Goal: Task Accomplishment & Management: Use online tool/utility

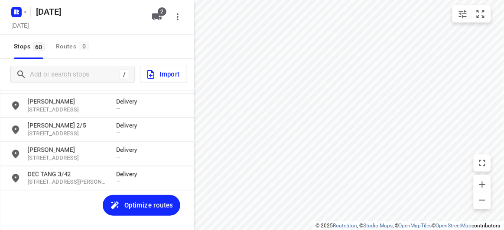
click at [62, 197] on div "[PERSON_NAME] [GEOGRAPHIC_DATA][PERSON_NAME], AU Delivery — [PERSON_NAME] [STRE…" at bounding box center [97, 168] width 194 height 157
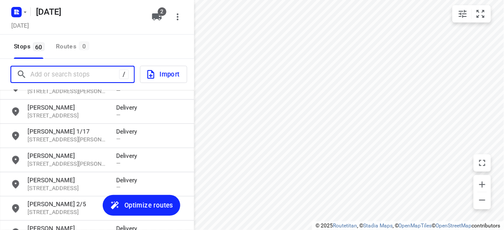
click at [82, 74] on input "Add or search stops" at bounding box center [74, 74] width 89 height 13
paste input "[STREET_ADDRESS]"
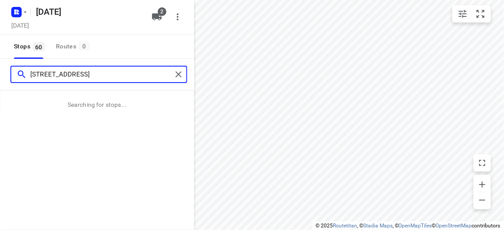
type input "[STREET_ADDRESS]"
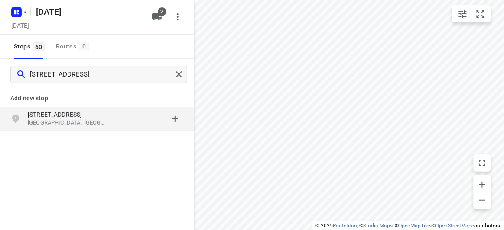
click at [104, 121] on p "[GEOGRAPHIC_DATA], [GEOGRAPHIC_DATA]" at bounding box center [68, 123] width 80 height 8
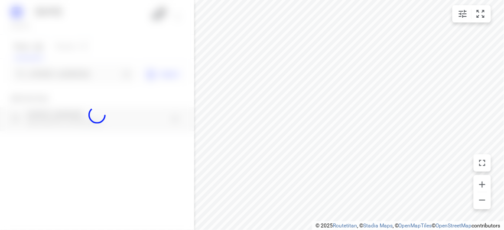
click at [78, 71] on div at bounding box center [97, 115] width 194 height 230
click at [78, 73] on div at bounding box center [97, 115] width 194 height 230
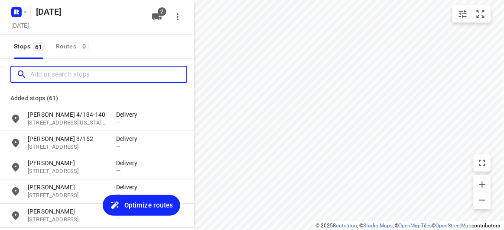
scroll to position [0, 0]
click at [78, 73] on input "Add or search stops" at bounding box center [108, 74] width 156 height 13
paste input "[STREET_ADDRESS][PERSON_NAME][PERSON_NAME]"
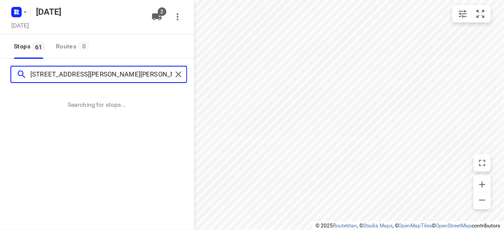
type input "[STREET_ADDRESS][PERSON_NAME][PERSON_NAME]"
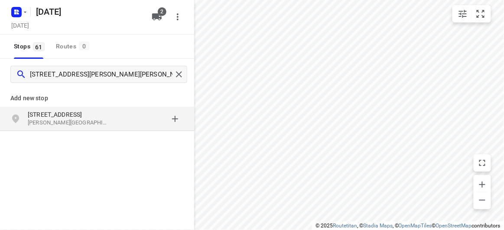
click at [81, 106] on div "Add new stop" at bounding box center [97, 95] width 194 height 24
click at [82, 113] on p "[STREET_ADDRESS]" at bounding box center [68, 114] width 80 height 9
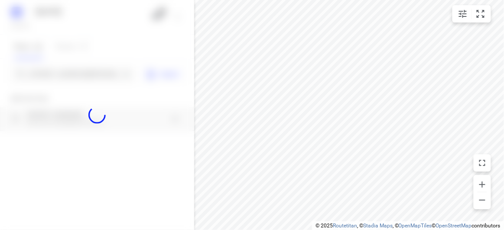
click at [82, 73] on div at bounding box center [97, 115] width 194 height 230
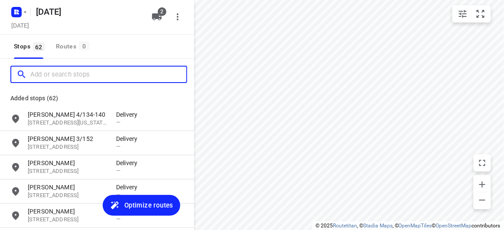
click at [82, 73] on input "Add or search stops" at bounding box center [108, 74] width 156 height 13
paste input "[STREET_ADDRESS][PERSON_NAME][PERSON_NAME][PERSON_NAME]"
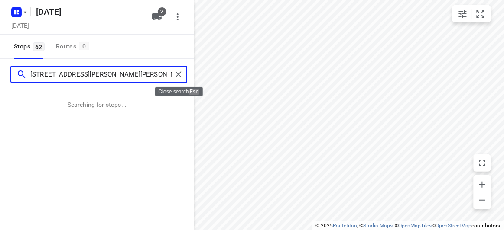
type input "[STREET_ADDRESS][PERSON_NAME][PERSON_NAME][PERSON_NAME]"
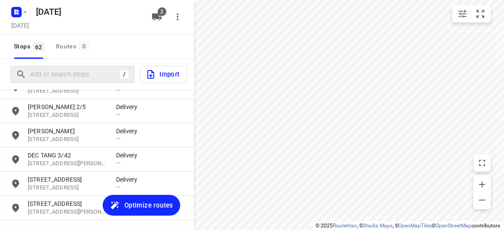
scroll to position [1390, 0]
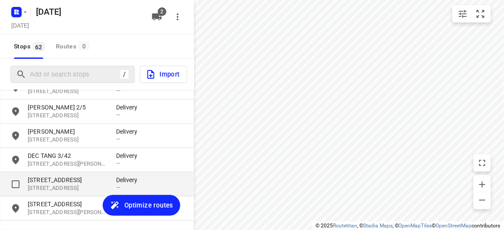
click at [71, 188] on p "[STREET_ADDRESS]" at bounding box center [68, 189] width 80 height 8
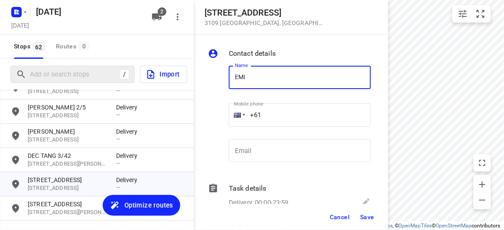
type input "[PERSON_NAME]"
click at [270, 101] on div "Mobile phone +61 ​" at bounding box center [300, 117] width 142 height 35
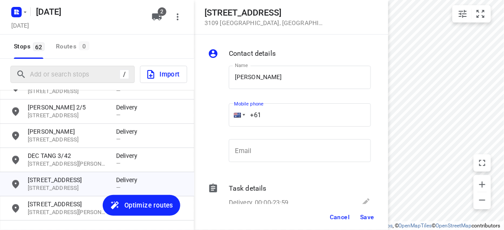
click at [266, 109] on input "+61" at bounding box center [300, 115] width 142 height 23
paste input "0468360383"
click at [266, 111] on input "[PHONE_NUMBER]" at bounding box center [300, 115] width 142 height 23
type input "[PHONE_NUMBER]"
click at [364, 213] on button "Save" at bounding box center [366, 218] width 21 height 16
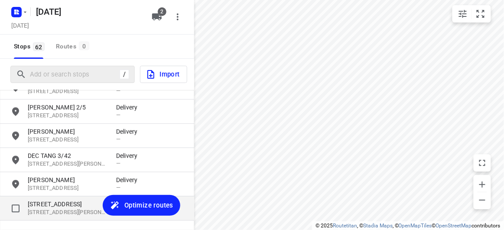
click at [58, 205] on p "[STREET_ADDRESS]" at bounding box center [68, 204] width 80 height 9
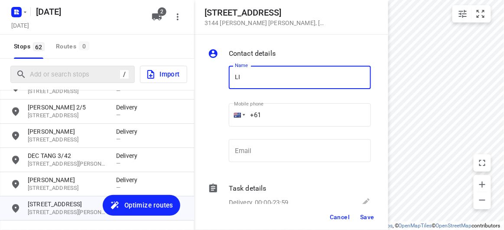
type input "LING 4/292"
click at [270, 113] on input "+61" at bounding box center [300, 115] width 142 height 23
paste input "0431385363"
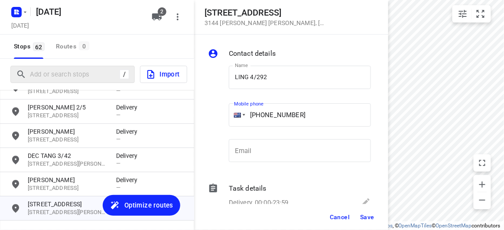
click at [267, 119] on input "[PHONE_NUMBER]" at bounding box center [300, 115] width 142 height 23
type input "[PHONE_NUMBER]"
click at [366, 217] on span "Save" at bounding box center [367, 217] width 14 height 7
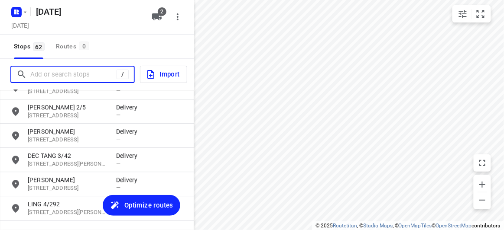
click at [79, 74] on input "Add or search stops" at bounding box center [73, 74] width 86 height 13
paste input "[STREET_ADDRESS]"
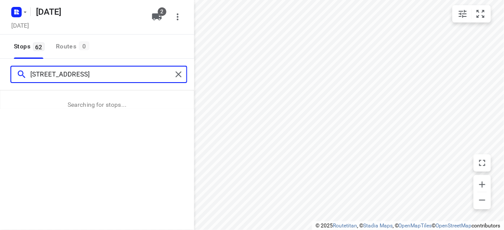
type input "[STREET_ADDRESS]"
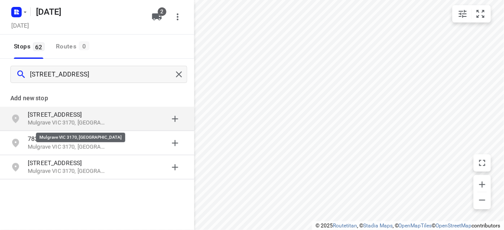
click at [96, 123] on p "Mulgrave VIC 3170, [GEOGRAPHIC_DATA]" at bounding box center [68, 123] width 80 height 8
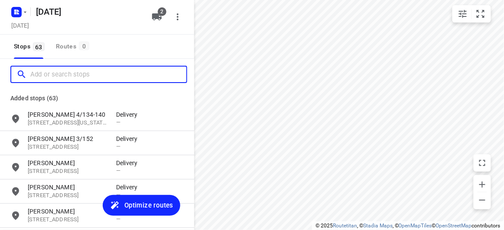
scroll to position [0, 0]
click at [65, 80] on input "Add or search stops" at bounding box center [108, 74] width 156 height 13
click at [65, 78] on input "Add or search stops" at bounding box center [108, 74] width 156 height 13
paste input "[STREET_ADDRESS][PERSON_NAME]"
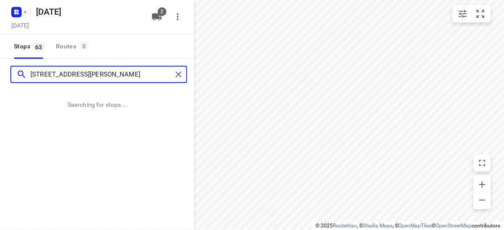
type input "[STREET_ADDRESS][PERSON_NAME]"
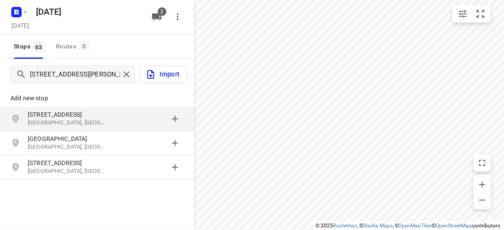
click at [76, 113] on p "[STREET_ADDRESS]" at bounding box center [68, 114] width 80 height 9
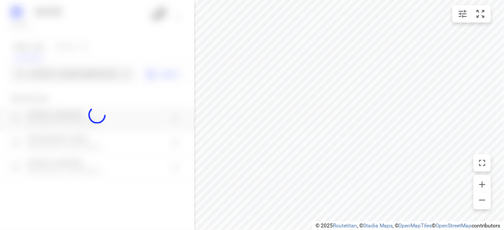
click at [58, 75] on div at bounding box center [97, 115] width 194 height 230
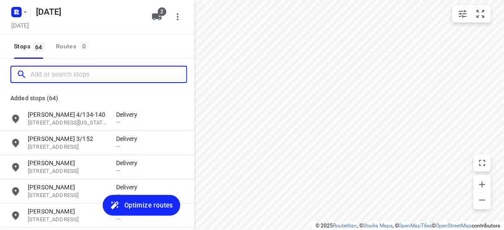
click at [58, 75] on input "Add or search stops" at bounding box center [108, 74] width 156 height 13
paste input "[STREET_ADDRESS] . Balwyn 3103"
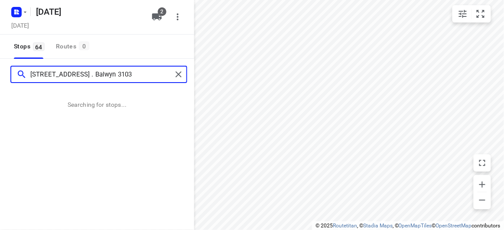
type input "[STREET_ADDRESS] . Balwyn 3103"
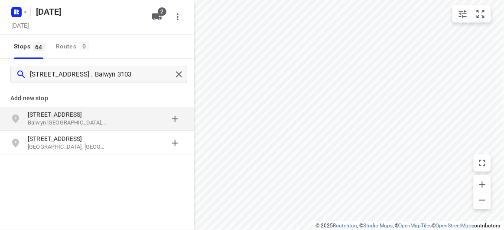
click at [98, 102] on p "Add new stop" at bounding box center [96, 98] width 173 height 10
click at [98, 111] on p "[STREET_ADDRESS]" at bounding box center [68, 114] width 80 height 9
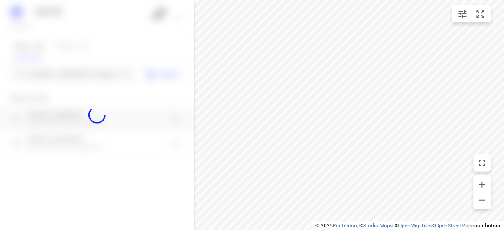
click at [79, 75] on div at bounding box center [97, 115] width 194 height 230
click at [79, 75] on div "[DATE], Aug 23 2 Stops 64 Routes 0 [STREET_ADDRESS] . Balwyn 3103 Import Add ne…" at bounding box center [97, 115] width 194 height 230
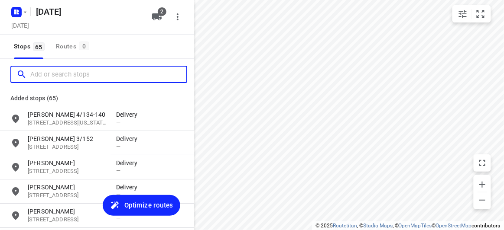
paste input "[STREET_ADDRESS]"
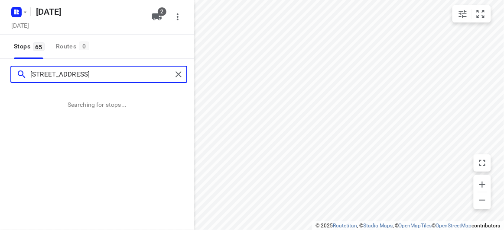
scroll to position [0, 36]
type input "[STREET_ADDRESS]"
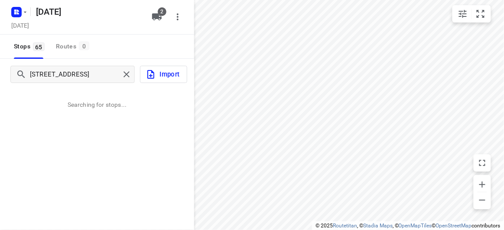
scroll to position [0, 0]
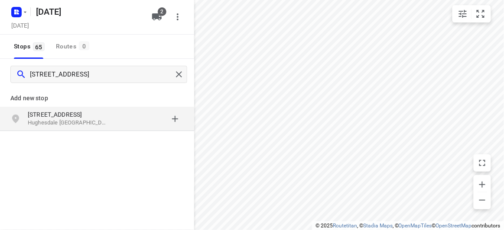
click at [85, 128] on div "[STREET_ADDRESS]" at bounding box center [97, 119] width 194 height 24
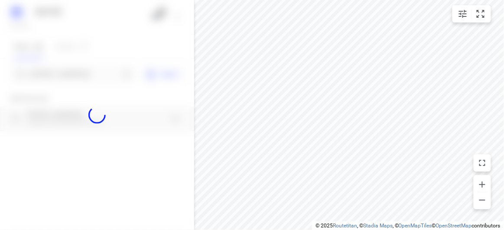
click at [82, 67] on div at bounding box center [97, 115] width 194 height 230
click at [82, 68] on div at bounding box center [97, 115] width 194 height 230
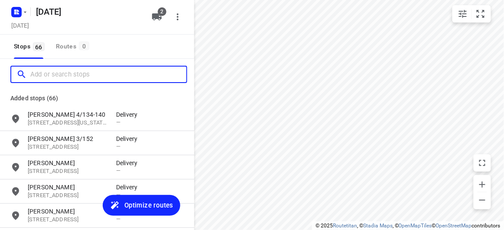
paste input "12 [GEOGRAPHIC_DATA]"
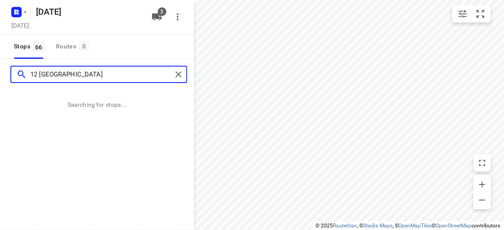
type input "12 [GEOGRAPHIC_DATA]"
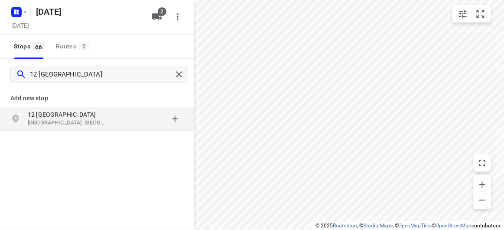
click at [69, 128] on div "[STREET_ADDRESS]" at bounding box center [97, 119] width 194 height 24
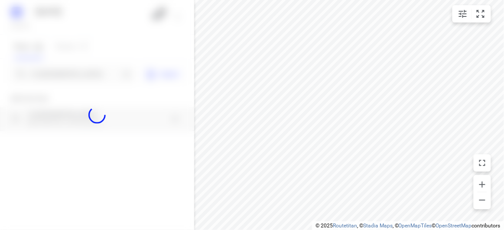
click at [66, 75] on div at bounding box center [97, 115] width 194 height 230
click at [66, 75] on input "Add or search stops" at bounding box center [74, 74] width 89 height 13
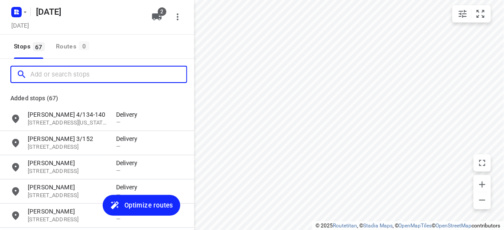
paste input "[STREET_ADDRESS][PERSON_NAME][US_STATE]"
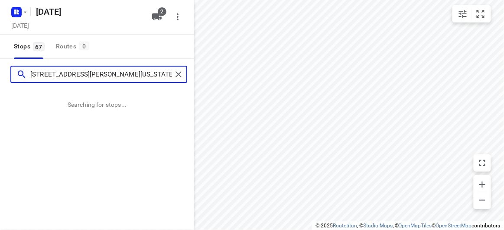
type input "[STREET_ADDRESS][PERSON_NAME][US_STATE]"
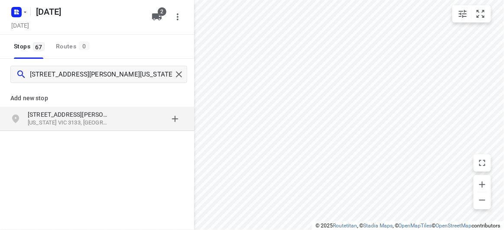
click at [110, 125] on div "[STREET_ADDRESS][PERSON_NAME][US_STATE]" at bounding box center [72, 118] width 88 height 17
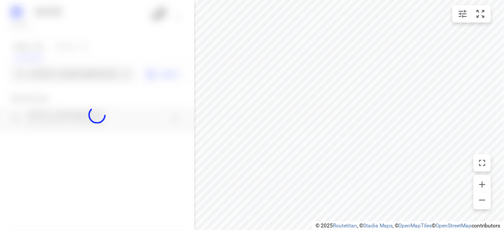
click at [71, 68] on div at bounding box center [97, 115] width 194 height 230
click at [70, 71] on div at bounding box center [97, 115] width 194 height 230
click at [70, 71] on div "[DATE], Aug 23 2 Stops 67 Routes 0 [STREET_ADDRESS][PERSON_NAME][US_STATE] Impo…" at bounding box center [97, 115] width 194 height 230
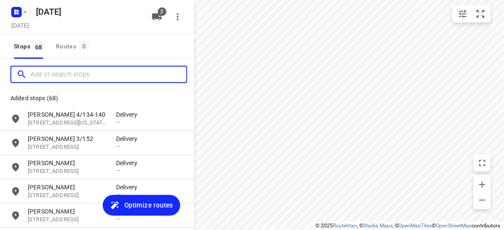
paste input "[STREET_ADDRESS]"
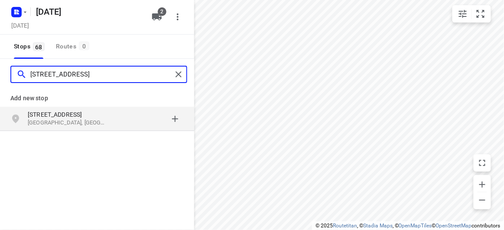
type input "[STREET_ADDRESS]"
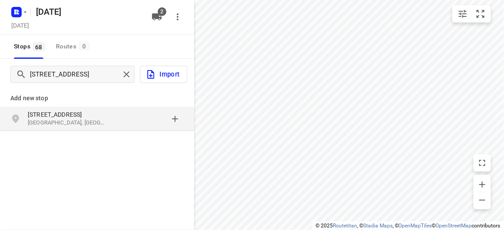
click at [84, 130] on div "[STREET_ADDRESS]" at bounding box center [97, 119] width 194 height 24
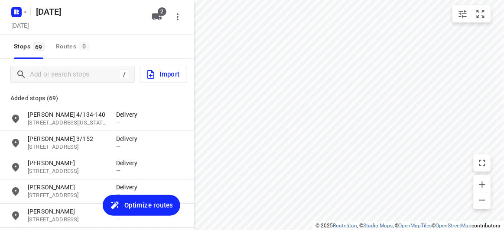
click at [48, 56] on div "Stops 69 Routes 0" at bounding box center [50, 47] width 81 height 24
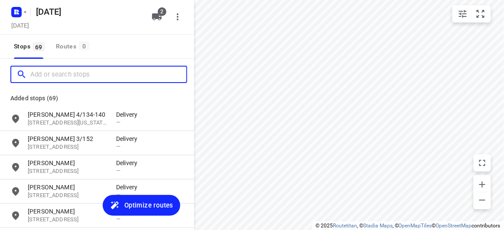
click at [50, 68] on input "Add or search stops" at bounding box center [108, 74] width 156 height 13
paste input "/[STREET_ADDRESS][PERSON_NAME][PERSON_NAME][PERSON_NAME]"
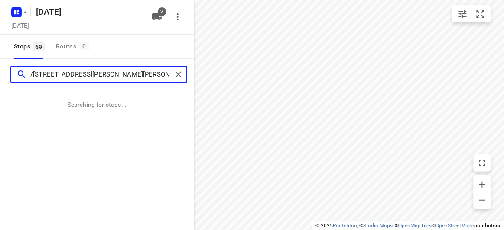
type input "/[STREET_ADDRESS][PERSON_NAME][PERSON_NAME][PERSON_NAME]"
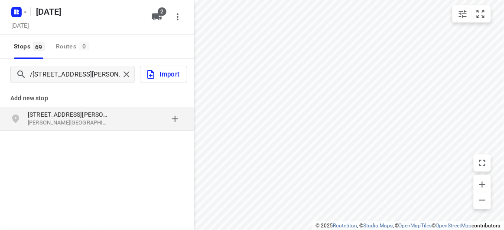
click at [94, 139] on div "Add new stop [STREET_ADDRESS][PERSON_NAME][PERSON_NAME][PERSON_NAME]" at bounding box center [97, 138] width 194 height 97
click at [94, 126] on p "[PERSON_NAME][GEOGRAPHIC_DATA][PERSON_NAME], [GEOGRAPHIC_DATA]" at bounding box center [68, 123] width 80 height 8
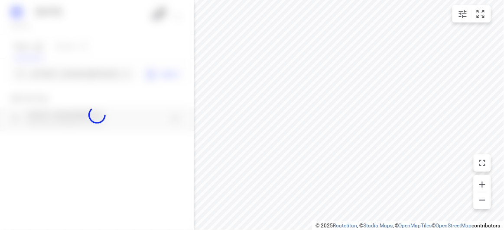
click at [77, 77] on div at bounding box center [97, 115] width 194 height 230
click at [75, 71] on div at bounding box center [97, 115] width 194 height 230
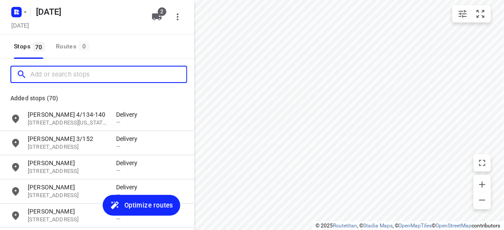
paste input "/[STREET_ADDRESS][PERSON_NAME][PERSON_NAME][PERSON_NAME]"
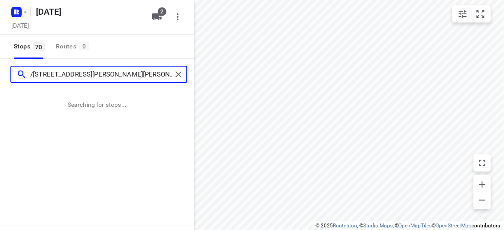
type input "/[STREET_ADDRESS][PERSON_NAME][PERSON_NAME][PERSON_NAME]"
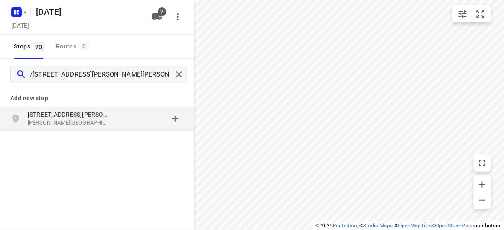
click at [61, 115] on p "[STREET_ADDRESS][PERSON_NAME]" at bounding box center [68, 114] width 80 height 9
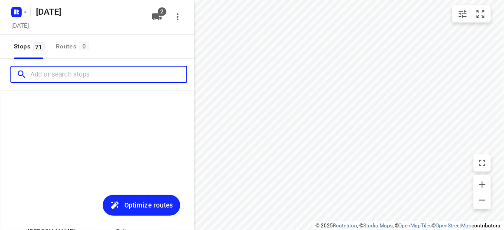
scroll to position [1639, 0]
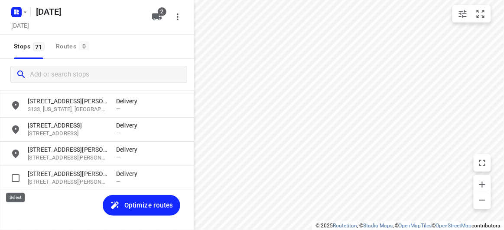
click at [13, 180] on input "grid" at bounding box center [15, 178] width 17 height 17
checkbox input "true"
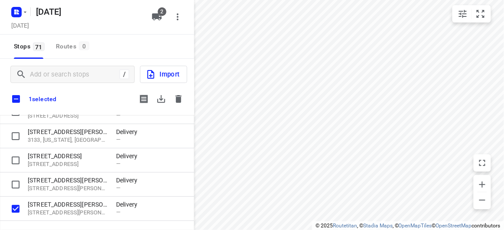
click at [176, 96] on icon "button" at bounding box center [178, 99] width 6 height 8
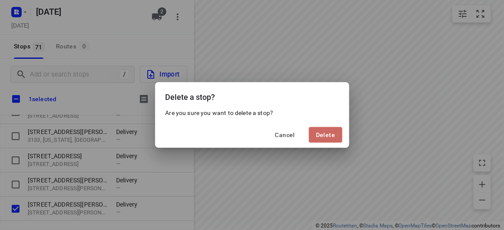
click at [327, 128] on button "Delete" at bounding box center [325, 135] width 33 height 16
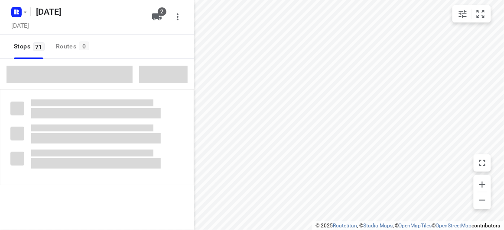
click at [40, 70] on span at bounding box center [69, 74] width 126 height 17
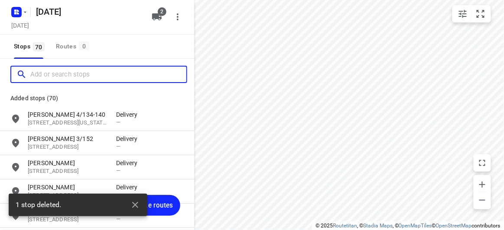
click at [40, 70] on input "Add or search stops" at bounding box center [108, 74] width 156 height 13
paste input "[STREET_ADDRESS]"
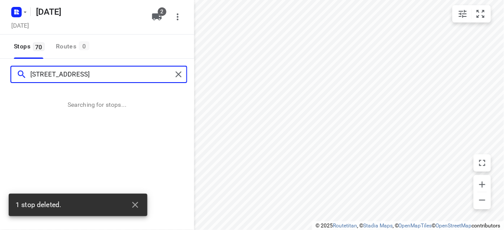
type input "[STREET_ADDRESS]"
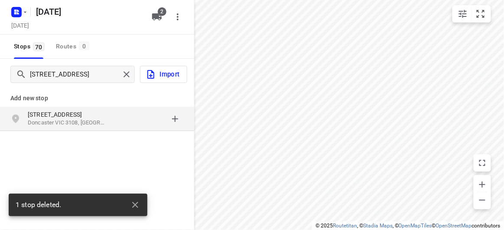
click at [40, 123] on p "Doncaster VIC 3108, [GEOGRAPHIC_DATA]" at bounding box center [68, 123] width 80 height 8
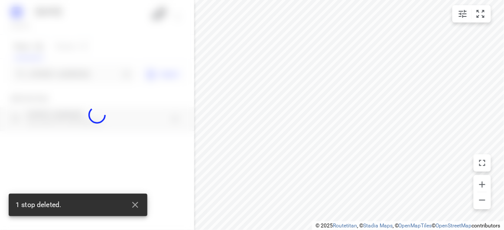
click at [68, 68] on div at bounding box center [97, 115] width 194 height 230
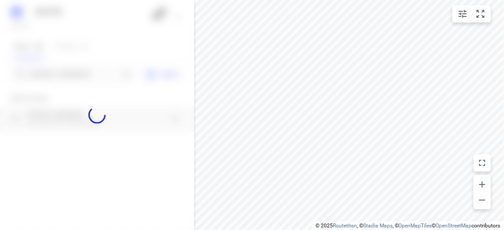
click at [69, 74] on div at bounding box center [97, 115] width 194 height 230
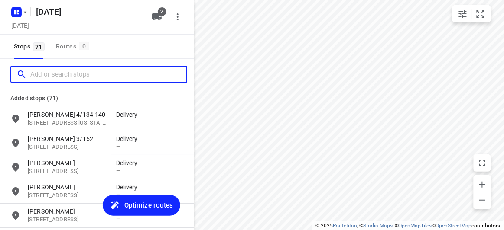
paste input "[STREET_ADDRESS]"
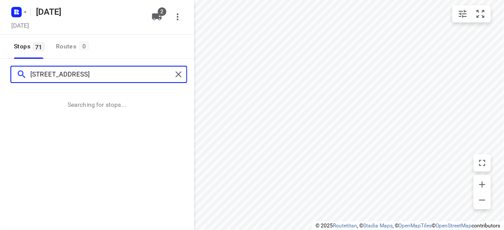
type input "[STREET_ADDRESS]"
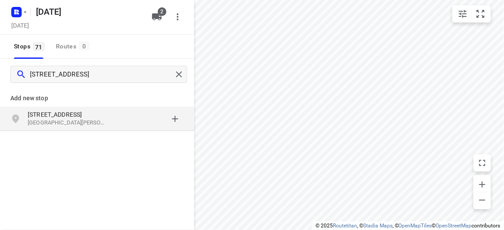
click at [29, 116] on p "[STREET_ADDRESS]" at bounding box center [68, 114] width 80 height 9
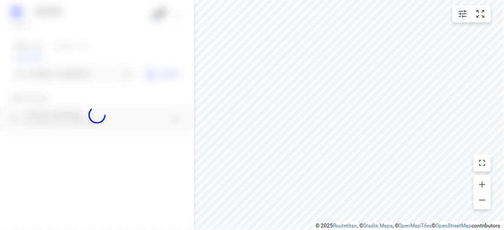
click at [45, 77] on div at bounding box center [97, 115] width 194 height 230
click at [45, 77] on input "Add or search stops" at bounding box center [74, 74] width 89 height 13
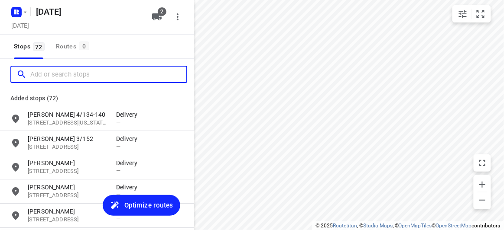
paste input "[STREET_ADDRESS][PERSON_NAME]"
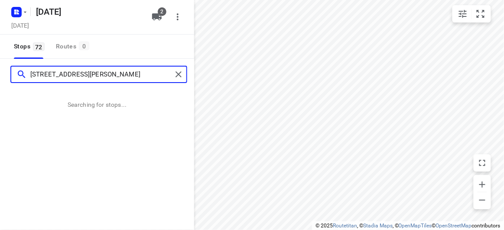
type input "[STREET_ADDRESS][PERSON_NAME]"
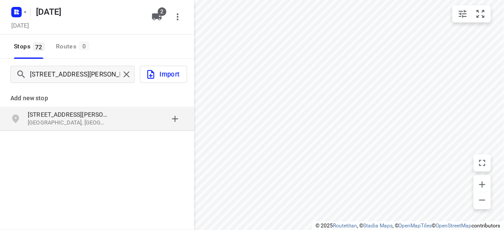
click at [70, 117] on p "[STREET_ADDRESS][PERSON_NAME]" at bounding box center [68, 114] width 80 height 9
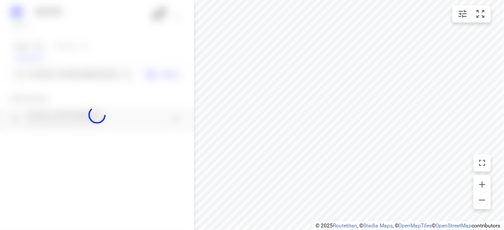
click at [67, 78] on div at bounding box center [97, 115] width 194 height 230
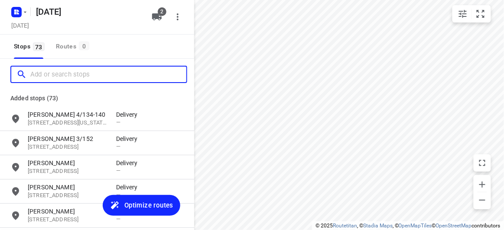
click at [67, 78] on input "Add or search stops" at bounding box center [108, 74] width 156 height 13
paste input "[STREET_ADDRESS]"
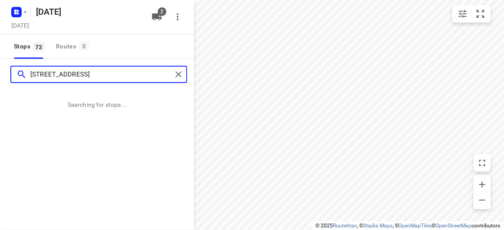
type input "[STREET_ADDRESS]"
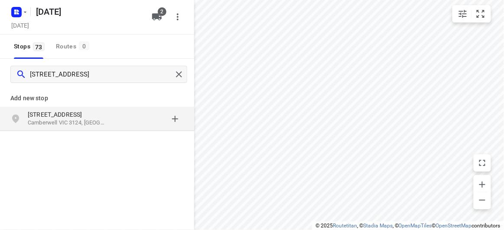
click at [52, 125] on p "Camberwell VIC 3124, [GEOGRAPHIC_DATA]" at bounding box center [68, 123] width 80 height 8
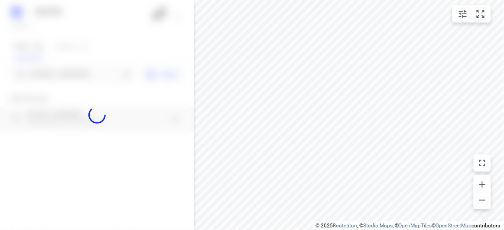
click at [56, 70] on div at bounding box center [97, 115] width 194 height 230
click at [55, 71] on div at bounding box center [97, 115] width 194 height 230
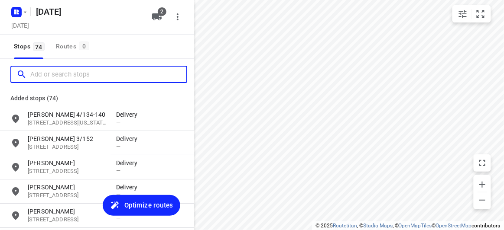
click at [56, 73] on input "Add or search stops" at bounding box center [108, 74] width 156 height 13
paste input "5 [PERSON_NAME] court Mulgrave 3170"
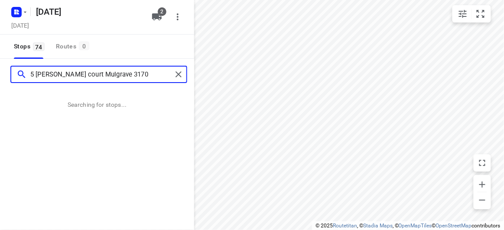
type input "5 [PERSON_NAME] court Mulgrave 3170"
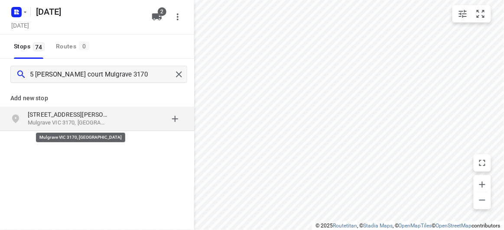
click at [32, 111] on p "[STREET_ADDRESS][PERSON_NAME]" at bounding box center [68, 114] width 80 height 9
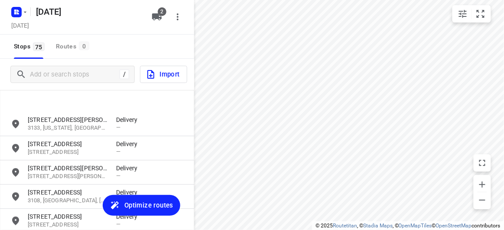
scroll to position [1718, 0]
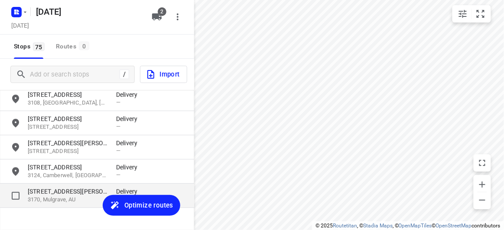
click at [100, 187] on div "[STREET_ADDRESS][PERSON_NAME] Delivery —" at bounding box center [97, 196] width 194 height 24
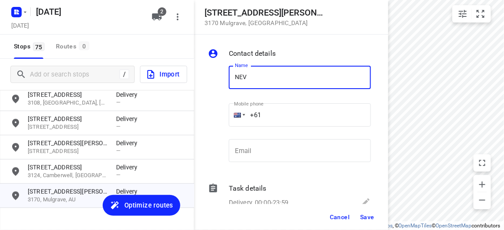
type input "[PERSON_NAME]"
click at [276, 116] on input "+61" at bounding box center [300, 115] width 142 height 23
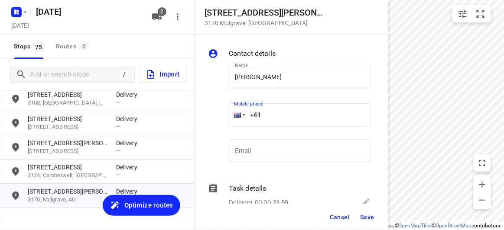
paste input "433614093"
type input "[PHONE_NUMBER]"
click at [364, 213] on button "Save" at bounding box center [366, 218] width 21 height 16
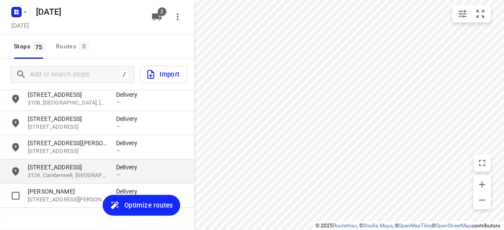
click at [67, 165] on p "[STREET_ADDRESS]" at bounding box center [68, 167] width 80 height 9
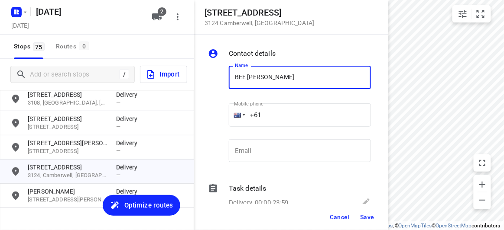
paste input "433117027"
type input "BEE CHUNG433117027"
click at [275, 113] on input "+61" at bounding box center [300, 115] width 142 height 23
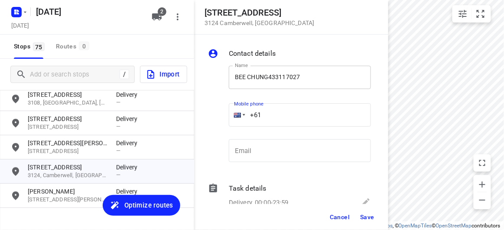
paste input "433117027"
type input "[PHONE_NUMBER]"
drag, startPoint x: 320, startPoint y: 65, endPoint x: 293, endPoint y: 72, distance: 28.0
click at [291, 70] on div "Name BEE CHUNG433117027 Name" at bounding box center [299, 79] width 149 height 44
click at [307, 75] on input "BEE CHUNG433117027" at bounding box center [300, 77] width 142 height 23
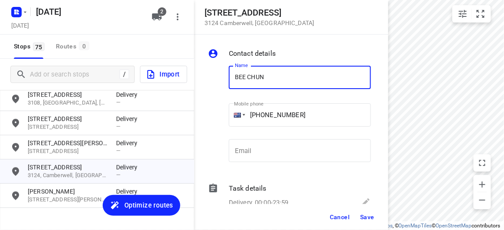
type input "BEE [PERSON_NAME]"
click at [361, 216] on span "Save" at bounding box center [367, 217] width 14 height 7
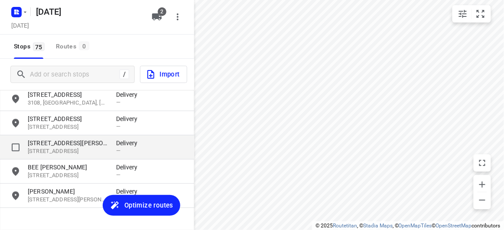
click at [92, 139] on div "[STREET_ADDRESS][PERSON_NAME] Delivery —" at bounding box center [97, 148] width 194 height 24
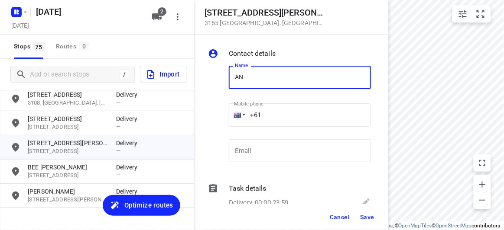
type input "[PERSON_NAME]"
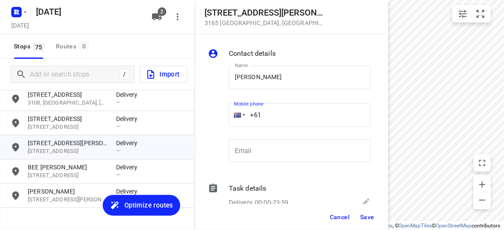
click at [275, 115] on input "+61" at bounding box center [300, 115] width 142 height 23
paste input "433015553"
type input "[PHONE_NUMBER]"
click at [366, 215] on span "Save" at bounding box center [367, 217] width 14 height 7
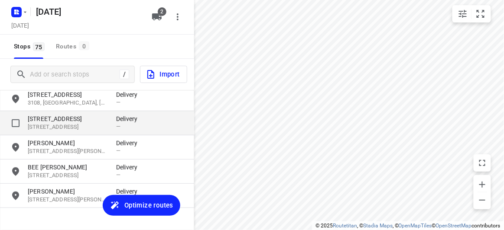
click at [61, 129] on p "[STREET_ADDRESS]" at bounding box center [68, 127] width 80 height 8
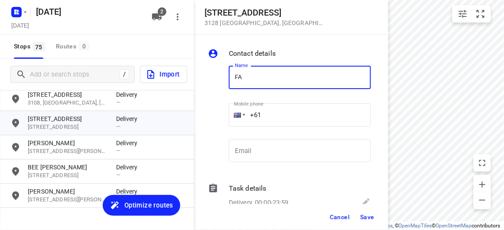
type input "[PERSON_NAME] 2/421"
click at [271, 117] on input "+61" at bounding box center [300, 115] width 142 height 23
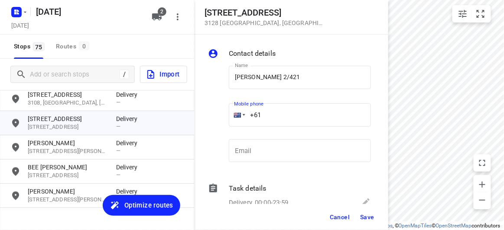
paste input "450581186"
type input "[PHONE_NUMBER]"
click at [366, 217] on span "Save" at bounding box center [367, 217] width 14 height 7
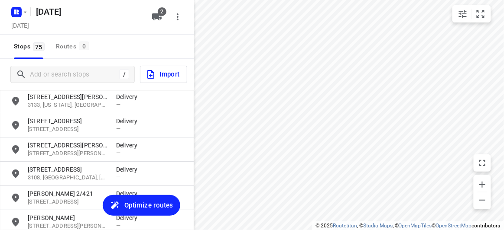
scroll to position [1639, 0]
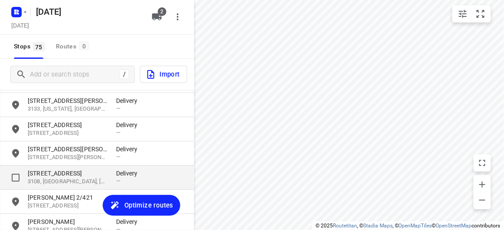
click at [54, 188] on div "[STREET_ADDRESS] Delivery —" at bounding box center [97, 178] width 194 height 24
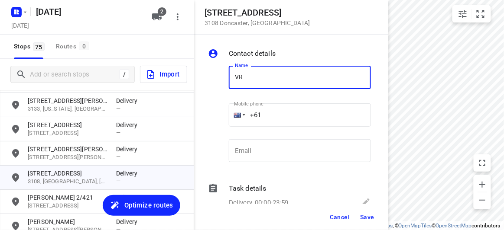
type input "V"
type input "[PERSON_NAME]"
click at [277, 109] on input "+61" at bounding box center [300, 115] width 142 height 23
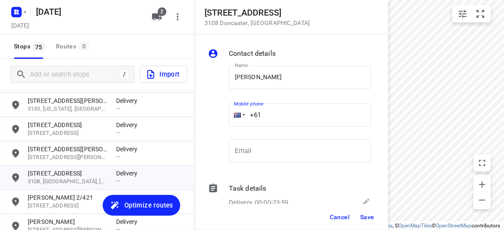
paste input "411733198"
type input "[PHONE_NUMBER]"
click at [364, 211] on button "Save" at bounding box center [366, 218] width 21 height 16
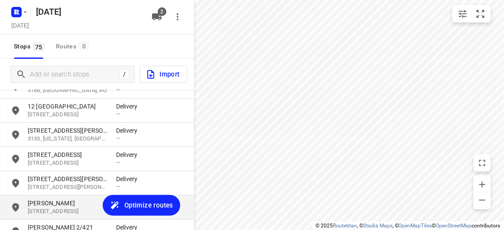
scroll to position [1600, 0]
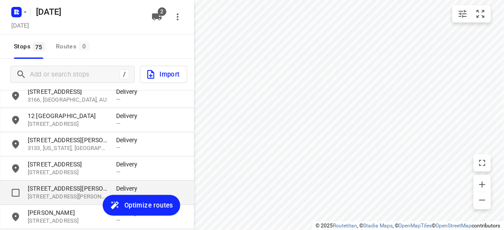
click at [51, 195] on p "[STREET_ADDRESS][PERSON_NAME][PERSON_NAME]" at bounding box center [68, 197] width 80 height 8
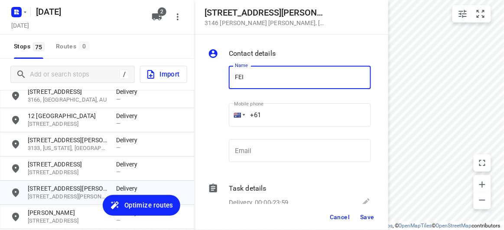
type input "FEIFEI LI 3/8"
click at [279, 114] on input "+61" at bounding box center [300, 115] width 142 height 23
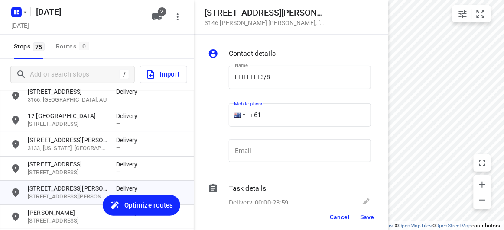
paste input "435888928"
type input "[PHONE_NUMBER]"
click at [364, 220] on span "Save" at bounding box center [367, 217] width 14 height 7
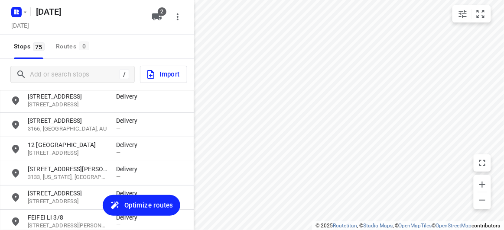
scroll to position [1560, 0]
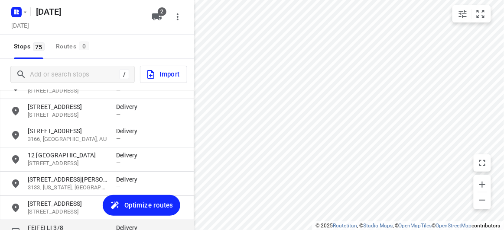
click at [50, 224] on p "FEIFEI LI 3/8" at bounding box center [68, 228] width 80 height 9
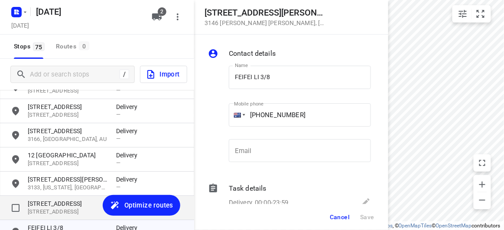
click at [51, 210] on p "[STREET_ADDRESS]" at bounding box center [68, 212] width 80 height 8
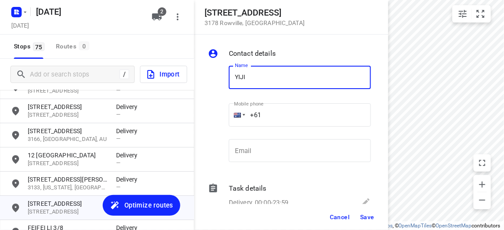
type input "YIJI"
click at [271, 113] on input "+61" at bounding box center [300, 115] width 142 height 23
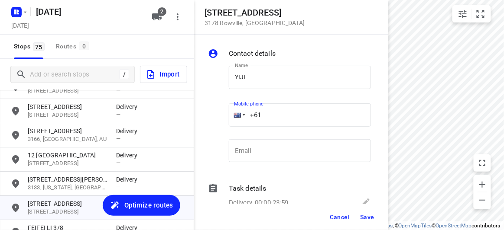
drag, startPoint x: 270, startPoint y: 116, endPoint x: 244, endPoint y: 118, distance: 25.6
click at [244, 118] on div "+61" at bounding box center [300, 115] width 142 height 23
paste input "452609476"
type input "[PHONE_NUMBER]"
click at [268, 86] on input "YIJI" at bounding box center [300, 77] width 142 height 23
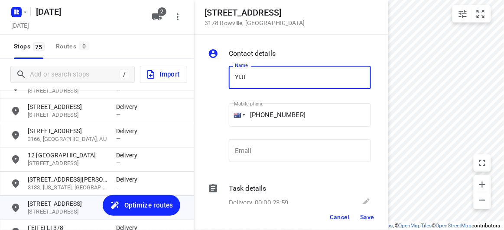
click at [262, 79] on input "YIJI" at bounding box center [300, 77] width 142 height 23
type input "[PERSON_NAME]"
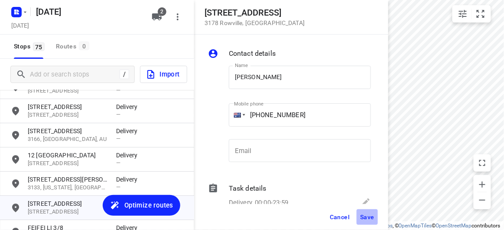
click at [363, 219] on span "Save" at bounding box center [367, 217] width 14 height 7
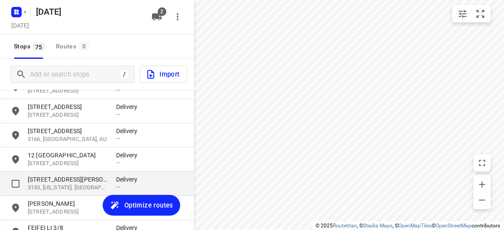
click at [64, 189] on p "3133, [US_STATE], [GEOGRAPHIC_DATA]" at bounding box center [68, 188] width 80 height 8
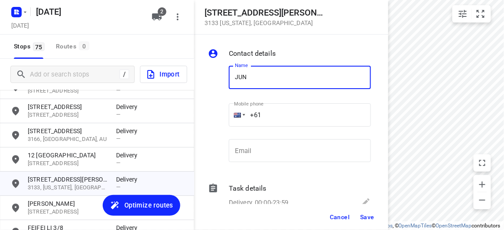
type input "[PERSON_NAME]"
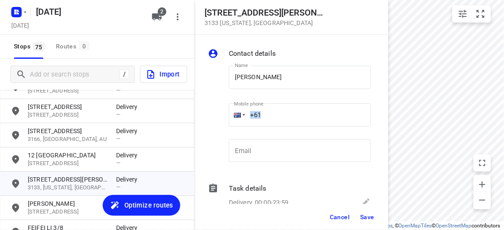
drag, startPoint x: 262, startPoint y: 107, endPoint x: 237, endPoint y: 110, distance: 25.3
click at [237, 110] on div "Mobile phone +61 ​" at bounding box center [300, 117] width 142 height 35
click at [279, 106] on input "+61" at bounding box center [300, 115] width 142 height 23
drag, startPoint x: 276, startPoint y: 115, endPoint x: 233, endPoint y: 118, distance: 43.4
click at [233, 118] on div "+61" at bounding box center [300, 115] width 142 height 23
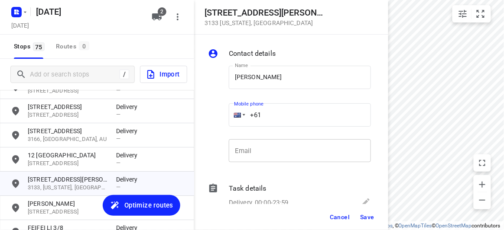
paste input "423869839"
type input "[PHONE_NUMBER]"
click at [368, 220] on span "Save" at bounding box center [367, 217] width 14 height 7
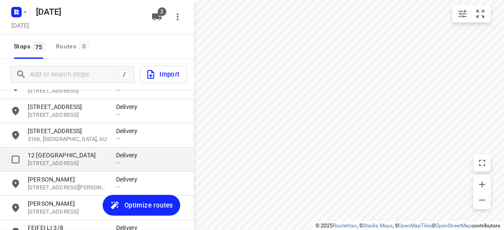
click at [45, 151] on p "12 [GEOGRAPHIC_DATA]" at bounding box center [68, 155] width 80 height 9
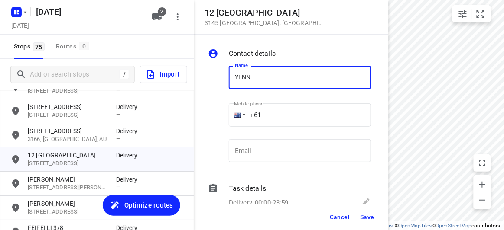
type input "[PERSON_NAME]"
drag, startPoint x: 272, startPoint y: 117, endPoint x: 239, endPoint y: 120, distance: 33.9
click at [239, 120] on div "+61" at bounding box center [300, 115] width 142 height 23
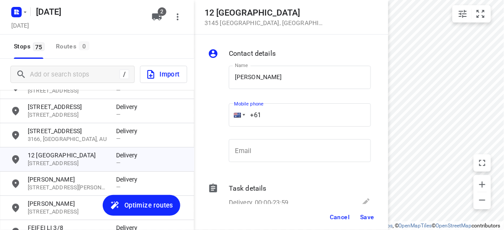
paste input "466886805"
type input "[PHONE_NUMBER]"
click at [373, 219] on span "Save" at bounding box center [367, 217] width 14 height 7
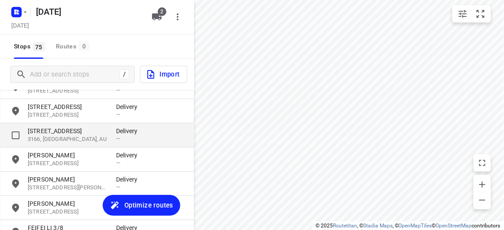
click at [65, 135] on p "[STREET_ADDRESS]" at bounding box center [68, 131] width 80 height 9
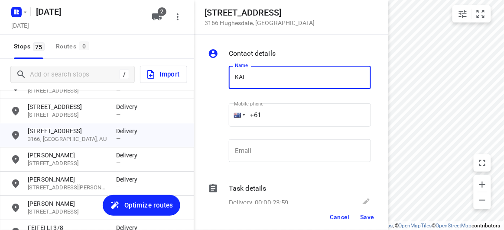
type input "[PERSON_NAME] KUNG 8/47-49"
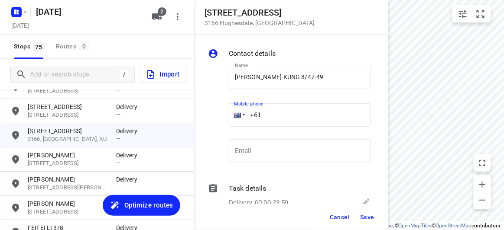
drag, startPoint x: 240, startPoint y: 115, endPoint x: 235, endPoint y: 115, distance: 4.8
click at [235, 115] on div "+61" at bounding box center [300, 115] width 142 height 23
paste input "425780710"
type input "[PHONE_NUMBER]"
click at [364, 219] on span "Save" at bounding box center [367, 217] width 14 height 7
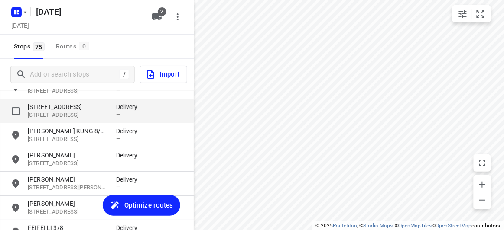
click at [51, 110] on p "[STREET_ADDRESS]" at bounding box center [68, 107] width 80 height 9
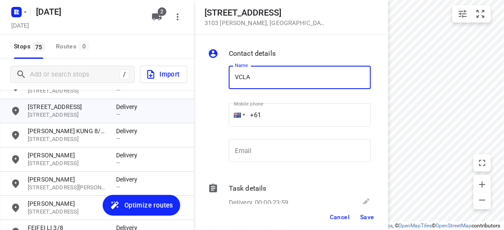
drag, startPoint x: 248, startPoint y: 79, endPoint x: 217, endPoint y: 78, distance: 30.3
click at [219, 78] on div "Name VCLA Name Mobile phone +61 ​ Email Email" at bounding box center [289, 116] width 166 height 114
type input "[PERSON_NAME] 3/2"
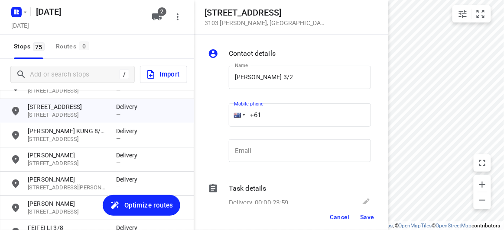
drag, startPoint x: 256, startPoint y: 116, endPoint x: 232, endPoint y: 123, distance: 25.1
click at [225, 118] on div "Mobile phone +61 ​" at bounding box center [299, 118] width 149 height 40
paste input "449848915"
type input "[PHONE_NUMBER]"
click at [364, 215] on span "Save" at bounding box center [367, 217] width 14 height 7
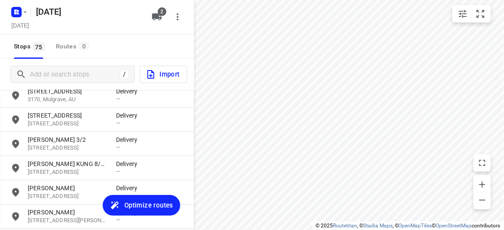
scroll to position [1521, 0]
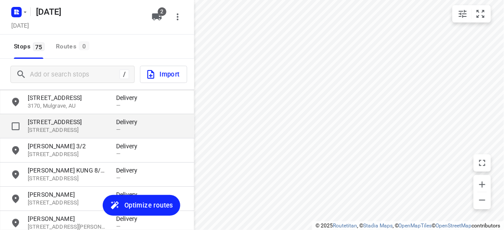
click at [47, 121] on p "[STREET_ADDRESS]" at bounding box center [68, 122] width 80 height 9
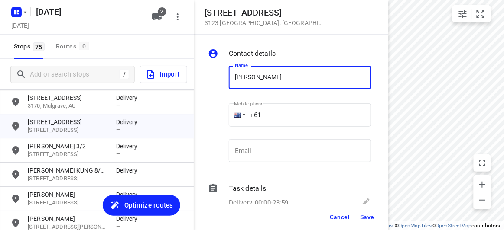
type input "[PERSON_NAME]"
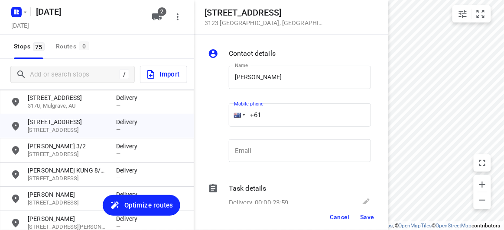
drag, startPoint x: 269, startPoint y: 115, endPoint x: 234, endPoint y: 117, distance: 34.7
click at [234, 117] on div "+61" at bounding box center [300, 115] width 142 height 23
paste input "413134184"
type input "[PHONE_NUMBER]"
click at [367, 223] on button "Save" at bounding box center [366, 218] width 21 height 16
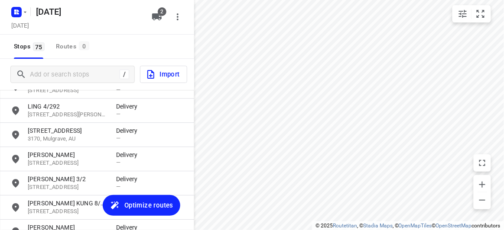
scroll to position [1481, 0]
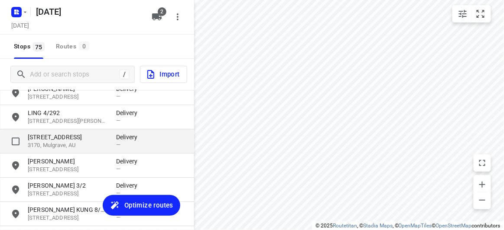
click at [45, 142] on p "3170, Mulgrave, AU" at bounding box center [68, 146] width 80 height 8
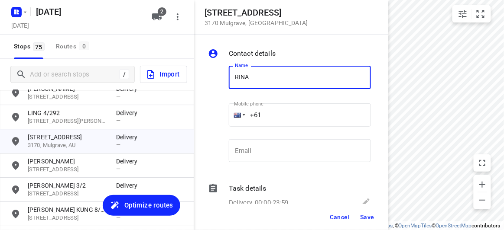
type input "[PERSON_NAME]"
drag, startPoint x: 267, startPoint y: 117, endPoint x: 233, endPoint y: 122, distance: 35.0
click at [233, 121] on div "+61" at bounding box center [300, 115] width 142 height 23
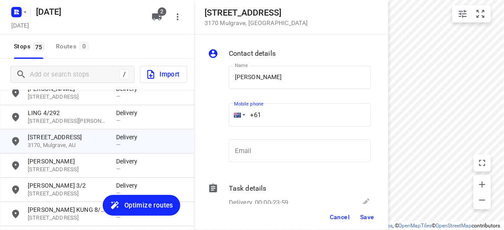
paste input "499155125"
type input "[PHONE_NUMBER]"
click at [363, 221] on button "Save" at bounding box center [366, 218] width 21 height 16
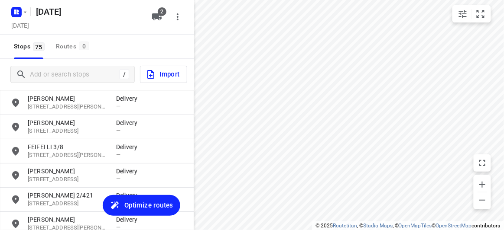
scroll to position [1736, 0]
